Goal: Task Accomplishment & Management: Manage account settings

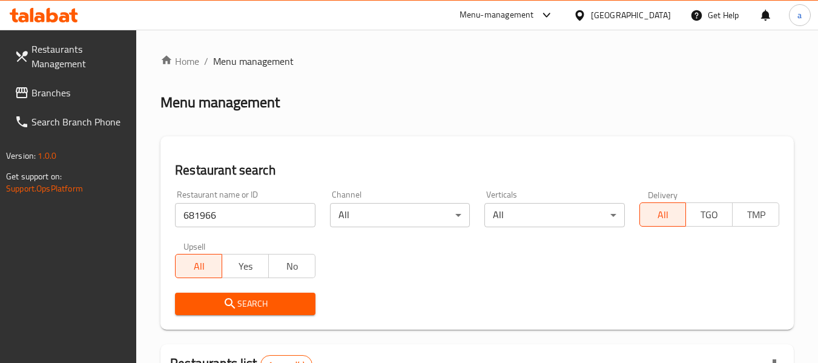
scroll to position [208, 0]
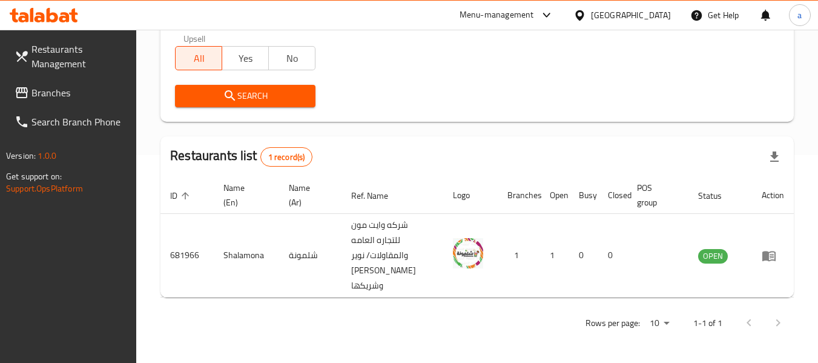
click at [653, 15] on div "Kuwait" at bounding box center [631, 14] width 80 height 13
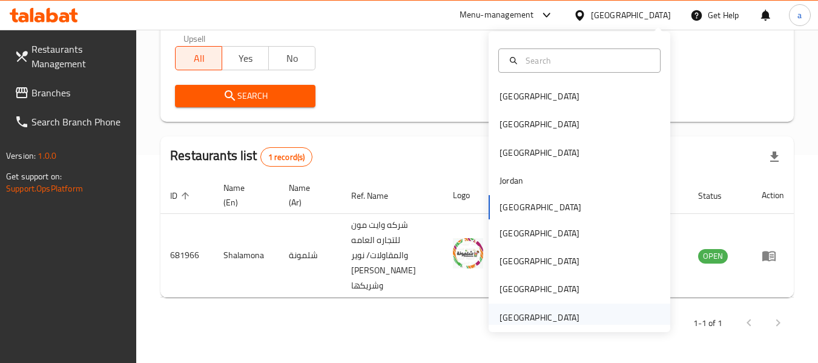
click at [538, 315] on div "[GEOGRAPHIC_DATA]" at bounding box center [539, 317] width 80 height 13
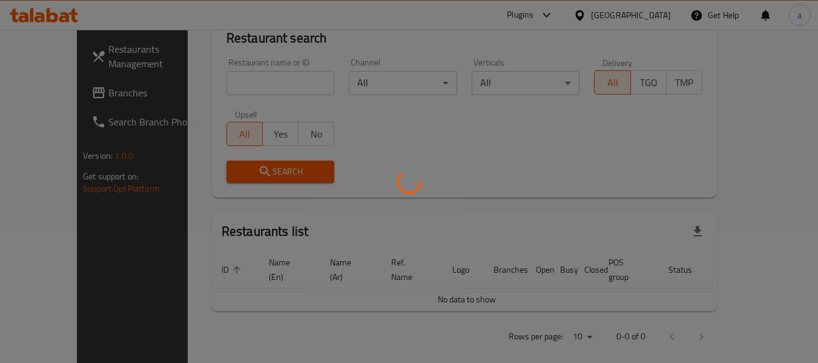
scroll to position [208, 0]
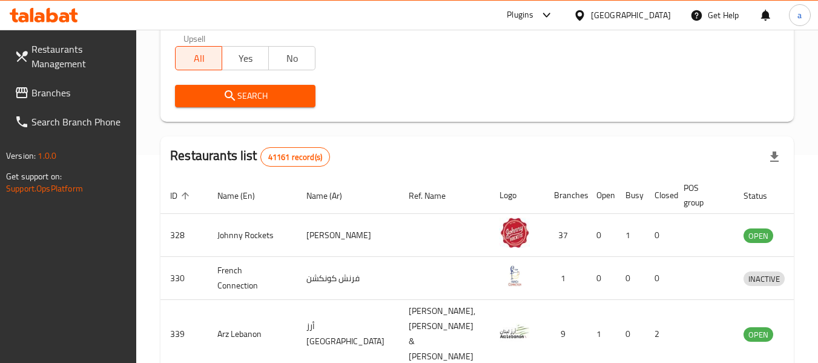
click at [41, 90] on span "Branches" at bounding box center [79, 92] width 96 height 15
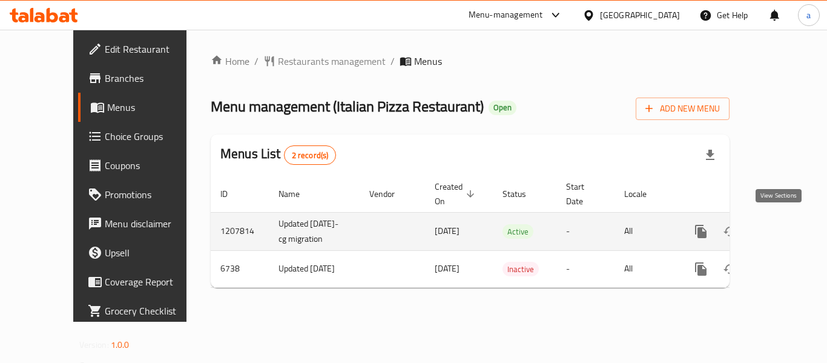
click at [783, 226] on icon "enhanced table" at bounding box center [788, 231] width 11 height 11
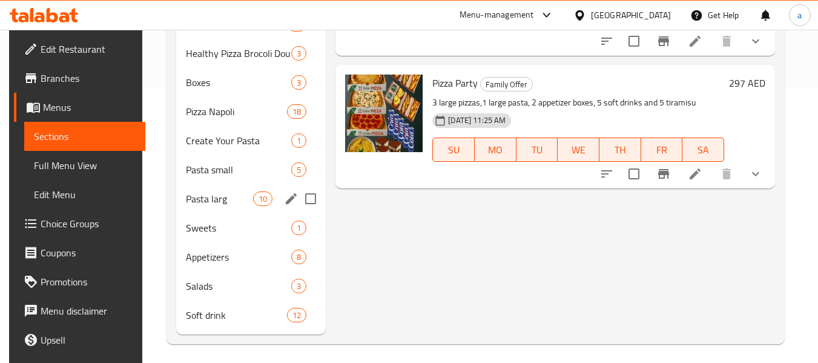
scroll to position [281, 0]
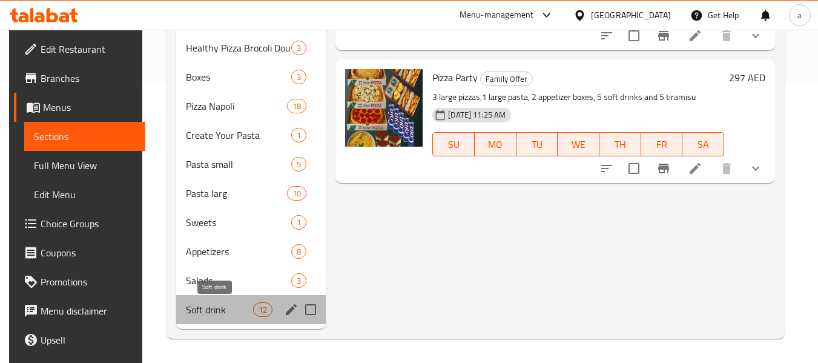
click at [200, 312] on span "Soft drink" at bounding box center [219, 309] width 67 height 15
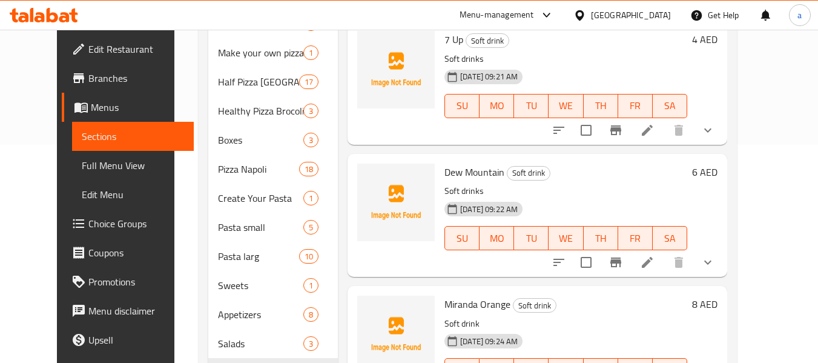
scroll to position [220, 0]
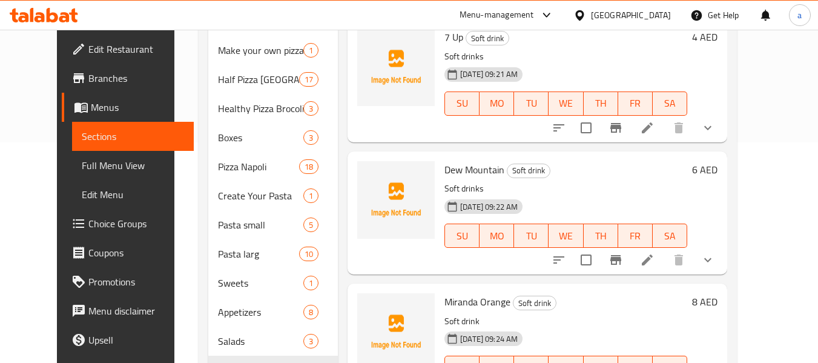
click at [634, 163] on div "Dew Mountain Soft drink Soft drinks [DATE] 09:22 AM SU MO TU WE TH FR SA" at bounding box center [565, 212] width 252 height 113
click at [692, 194] on div "[DATE] 09:22 AM SU MO TU WE TH FR SA" at bounding box center [565, 226] width 252 height 65
click at [532, 163] on span "Soft drink" at bounding box center [528, 170] width 42 height 14
click at [579, 163] on div "Dew Mountain Soft drink Soft drinks [DATE] 09:22 AM SU MO TU WE TH FR SA" at bounding box center [565, 212] width 252 height 113
click at [640, 181] on p "Soft drinks" at bounding box center [565, 188] width 243 height 15
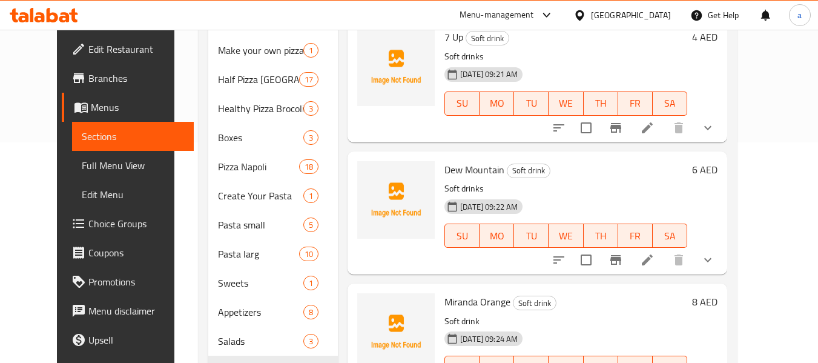
click at [717, 182] on div "6 AED" at bounding box center [702, 213] width 30 height 104
click at [715, 252] on icon "show more" at bounding box center [707, 259] width 15 height 15
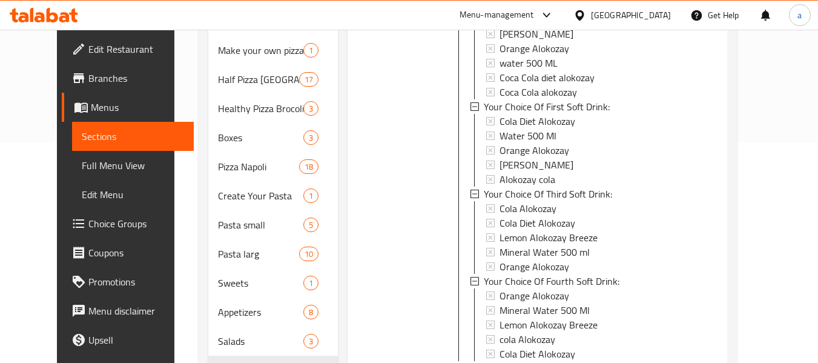
scroll to position [0, 0]
click at [470, 190] on icon at bounding box center [474, 194] width 8 height 8
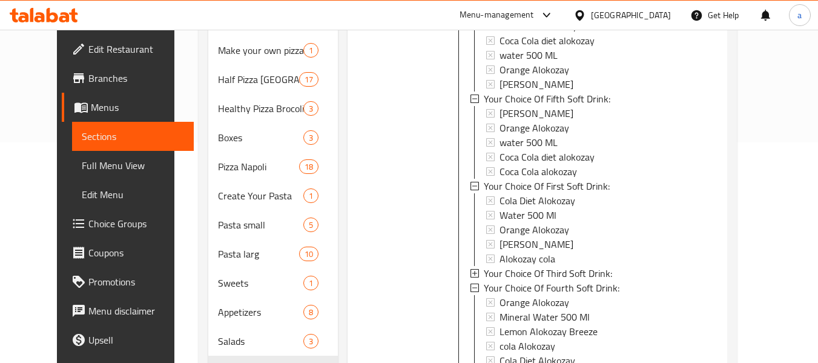
scroll to position [1403, 0]
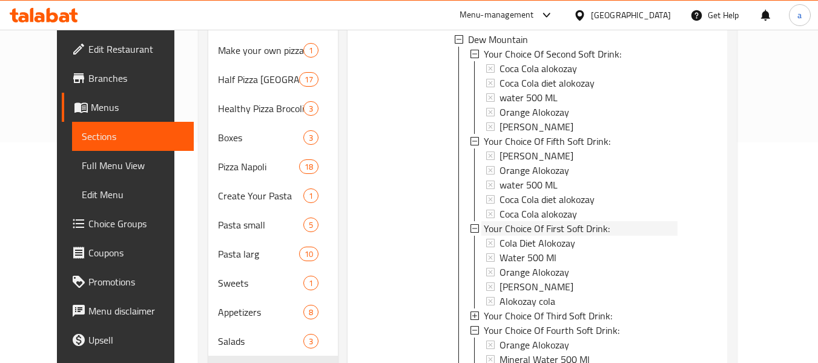
click at [470, 221] on div "Your Choice Of First Soft Drink:" at bounding box center [574, 228] width 208 height 15
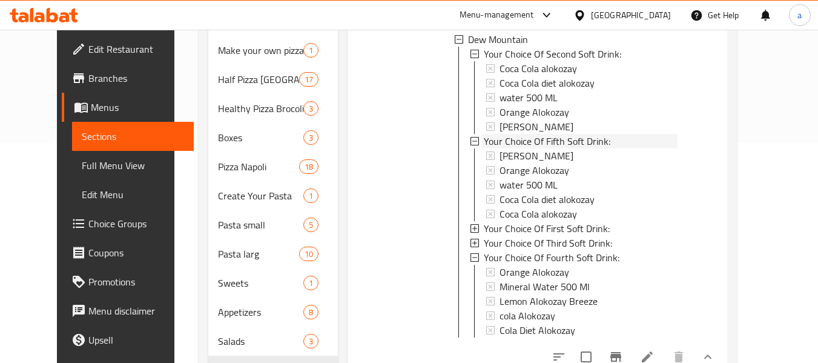
click at [470, 137] on icon at bounding box center [474, 141] width 8 height 8
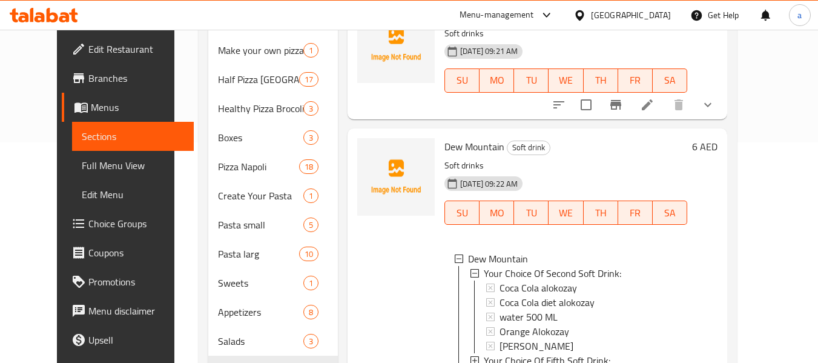
scroll to position [1161, 0]
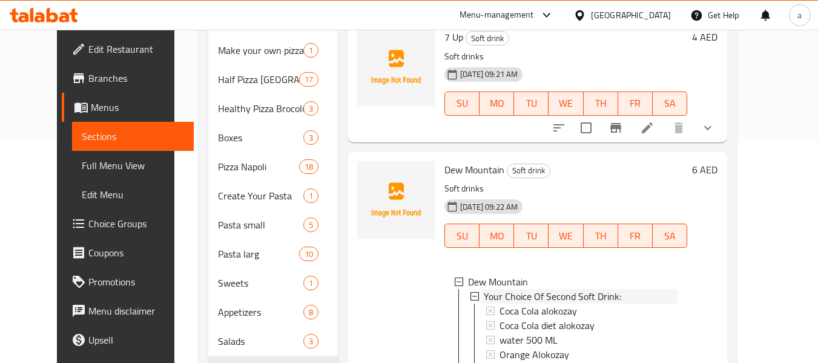
click at [470, 292] on icon at bounding box center [474, 296] width 8 height 8
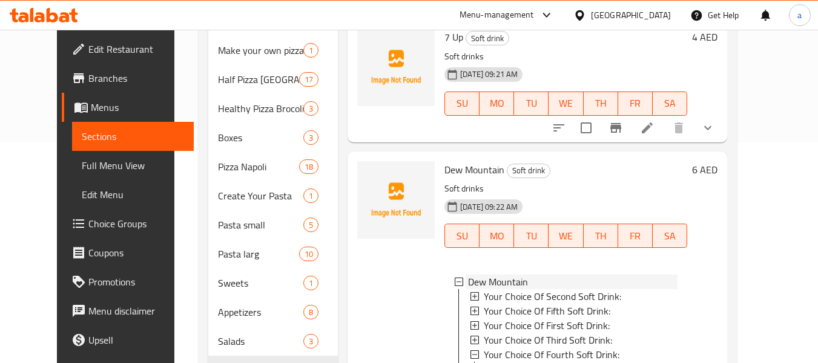
click at [455, 277] on icon at bounding box center [459, 281] width 8 height 8
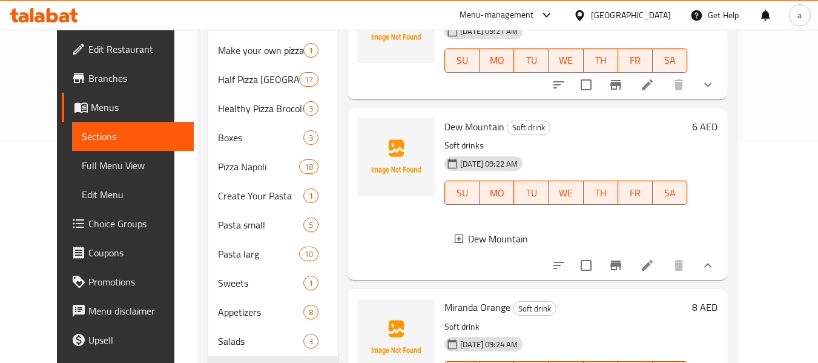
scroll to position [1219, 0]
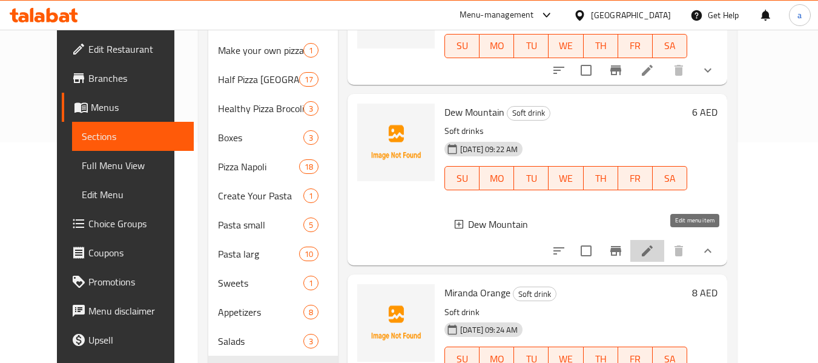
click at [654, 244] on icon at bounding box center [647, 250] width 15 height 15
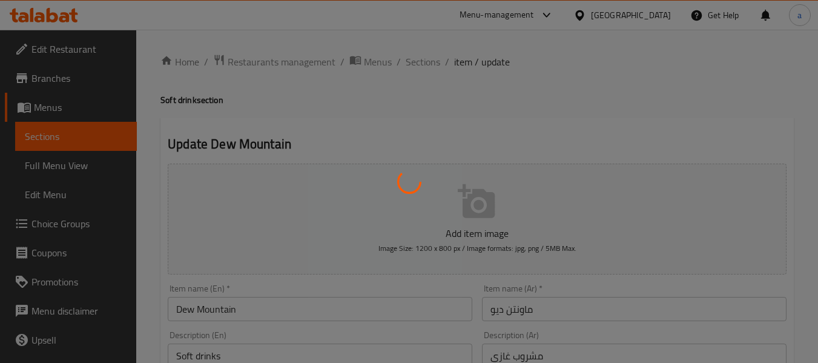
type input "اختيارك من المشروب الغازي الثاني:"
type input "1"
type input "اختيارك من المشروب الغازي الخامس:"
type input "1"
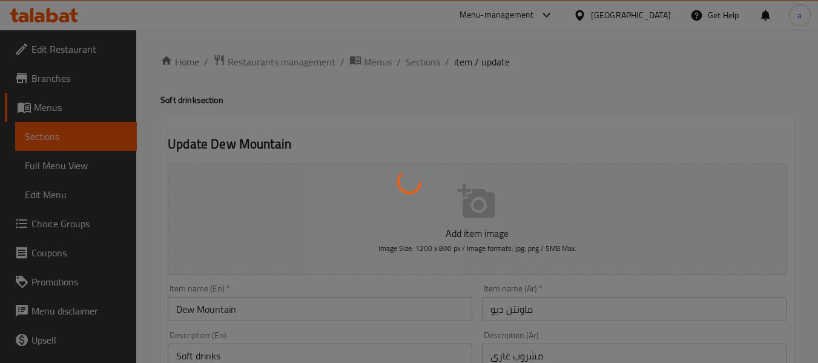
type input "1"
type input "اختيارك من المشروب الغازي الاول:"
type input "1"
type input "اختيارك من المشروب [PERSON_NAME] :"
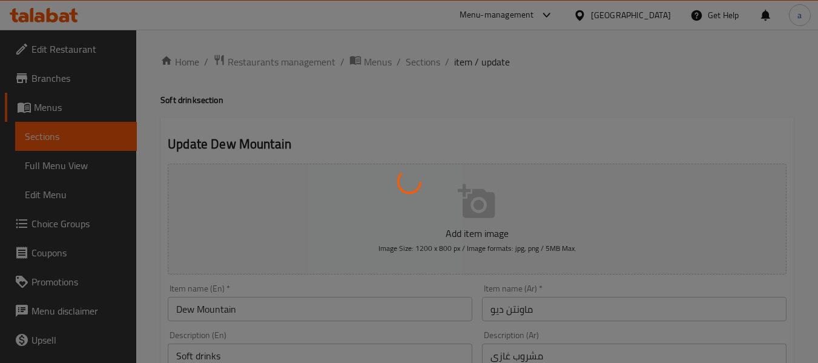
type input "1"
type input "اختيارك من المشروب [PERSON_NAME]:"
type input "1"
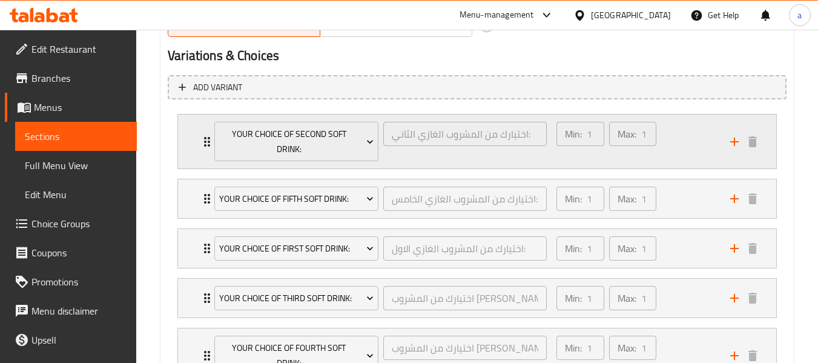
scroll to position [605, 0]
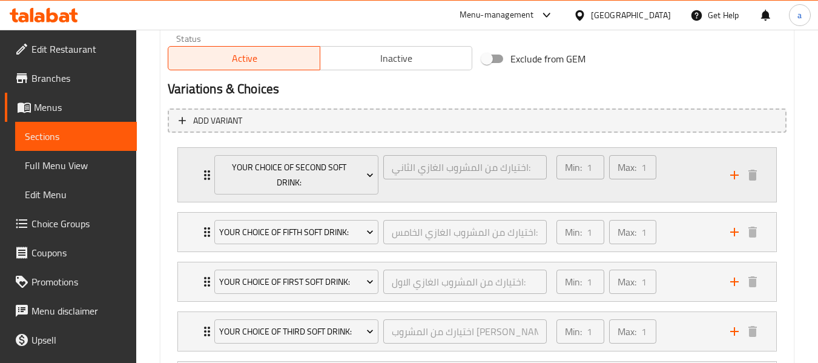
click at [673, 167] on div "Min: 1 ​ Max: 1 ​" at bounding box center [636, 175] width 174 height 54
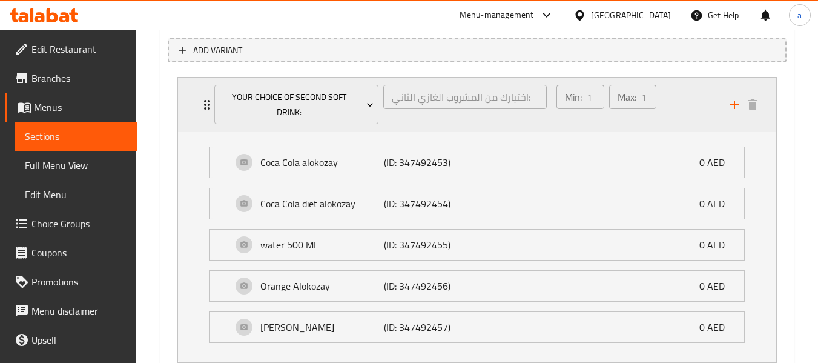
scroll to position [666, 0]
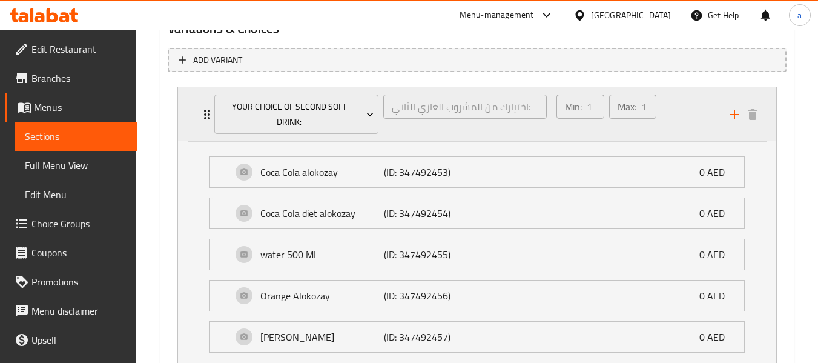
click at [681, 109] on div "Min: 1 ​ Max: 1 ​" at bounding box center [636, 114] width 174 height 54
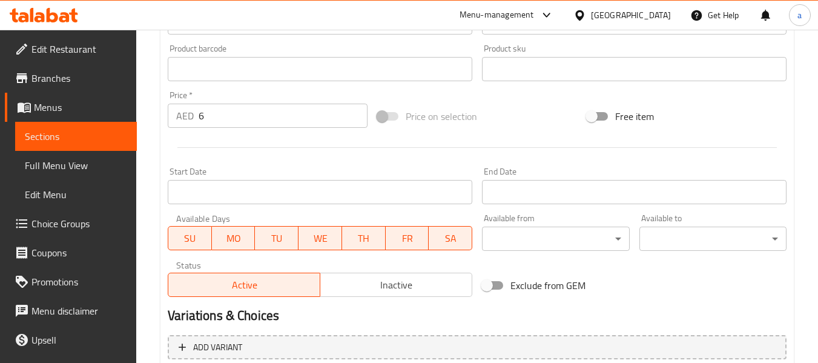
scroll to position [378, 0]
click at [65, 44] on span "Edit Restaurant" at bounding box center [79, 49] width 96 height 15
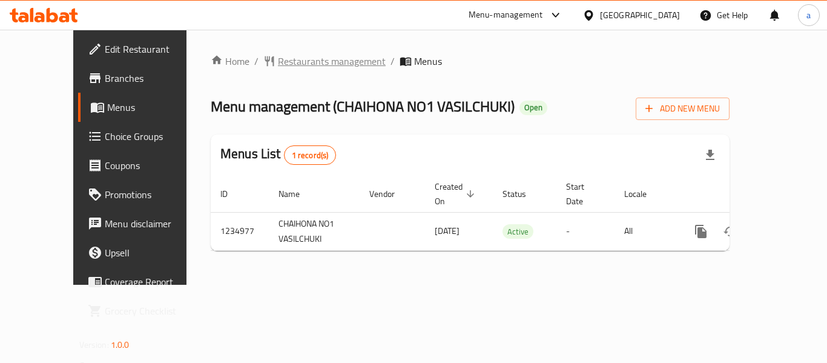
click at [281, 65] on span "Restaurants management" at bounding box center [332, 61] width 108 height 15
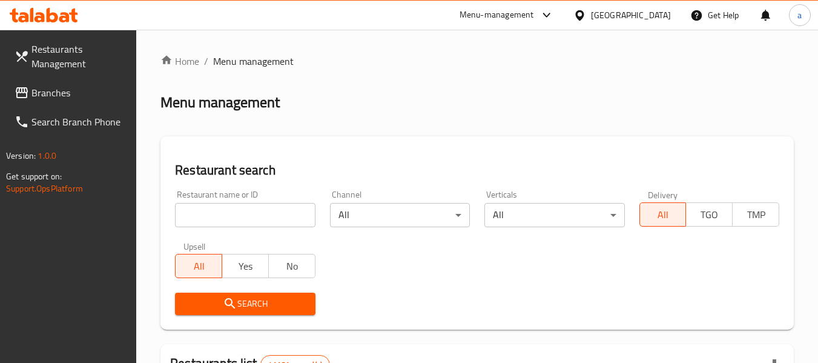
drag, startPoint x: 261, startPoint y: 212, endPoint x: 267, endPoint y: 216, distance: 7.1
click at [261, 212] on input "search" at bounding box center [245, 215] width 140 height 24
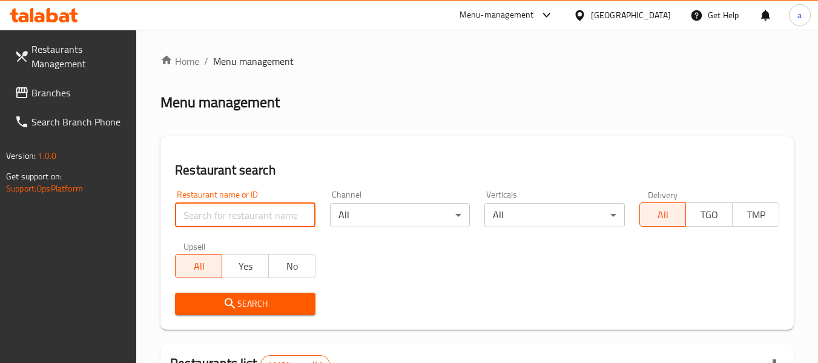
paste input "678528"
type input "678528"
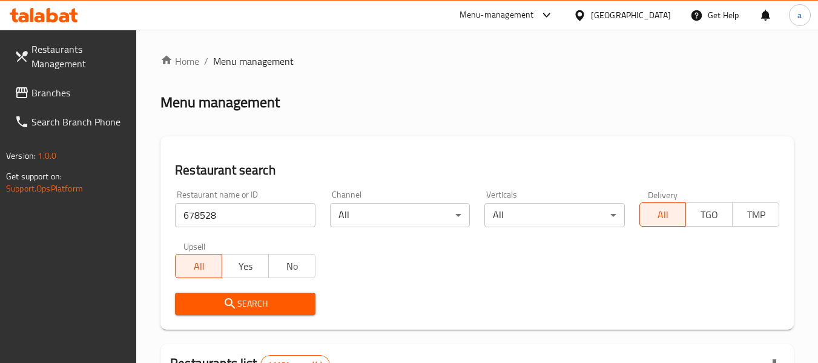
click at [286, 297] on span "Search" at bounding box center [245, 303] width 120 height 15
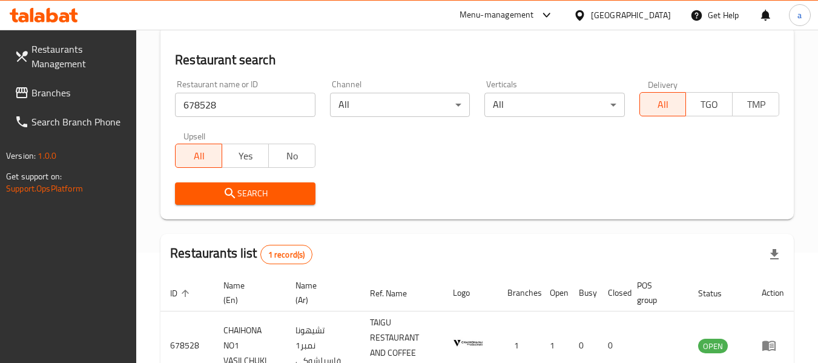
scroll to position [193, 0]
